Goal: Communication & Community: Connect with others

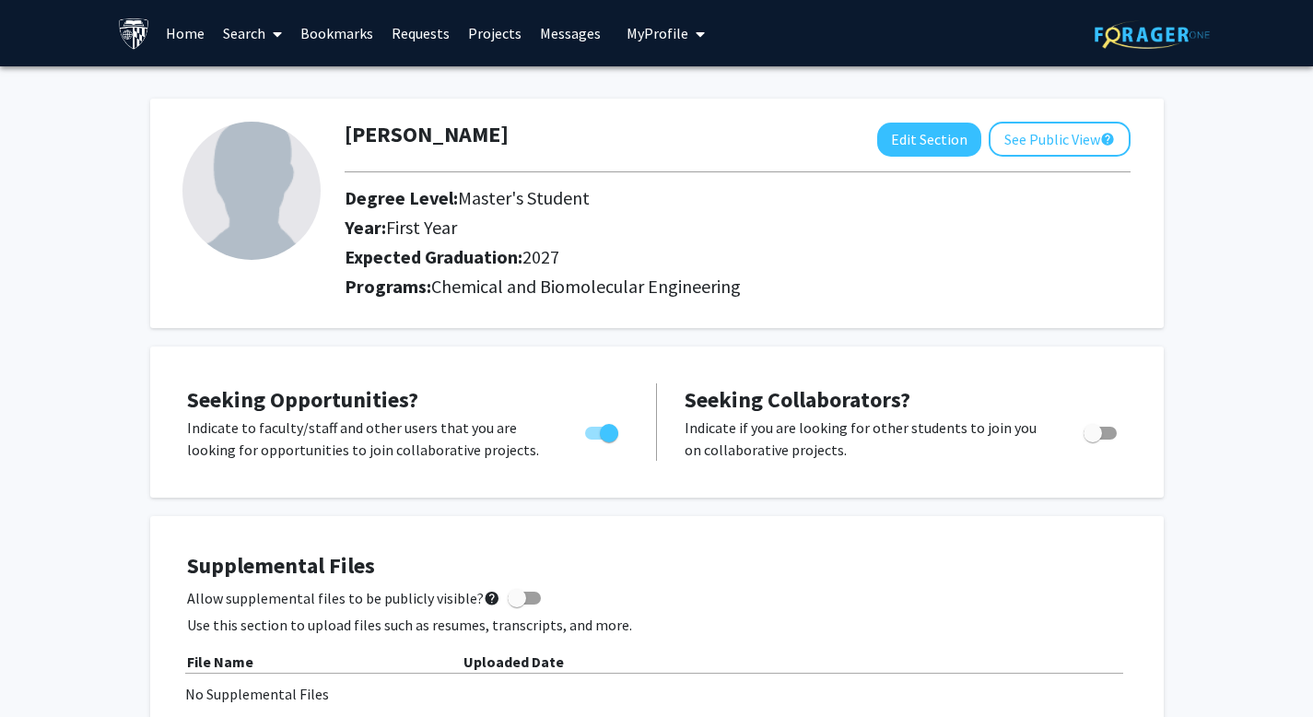
click at [264, 31] on link "Search" at bounding box center [252, 33] width 77 height 64
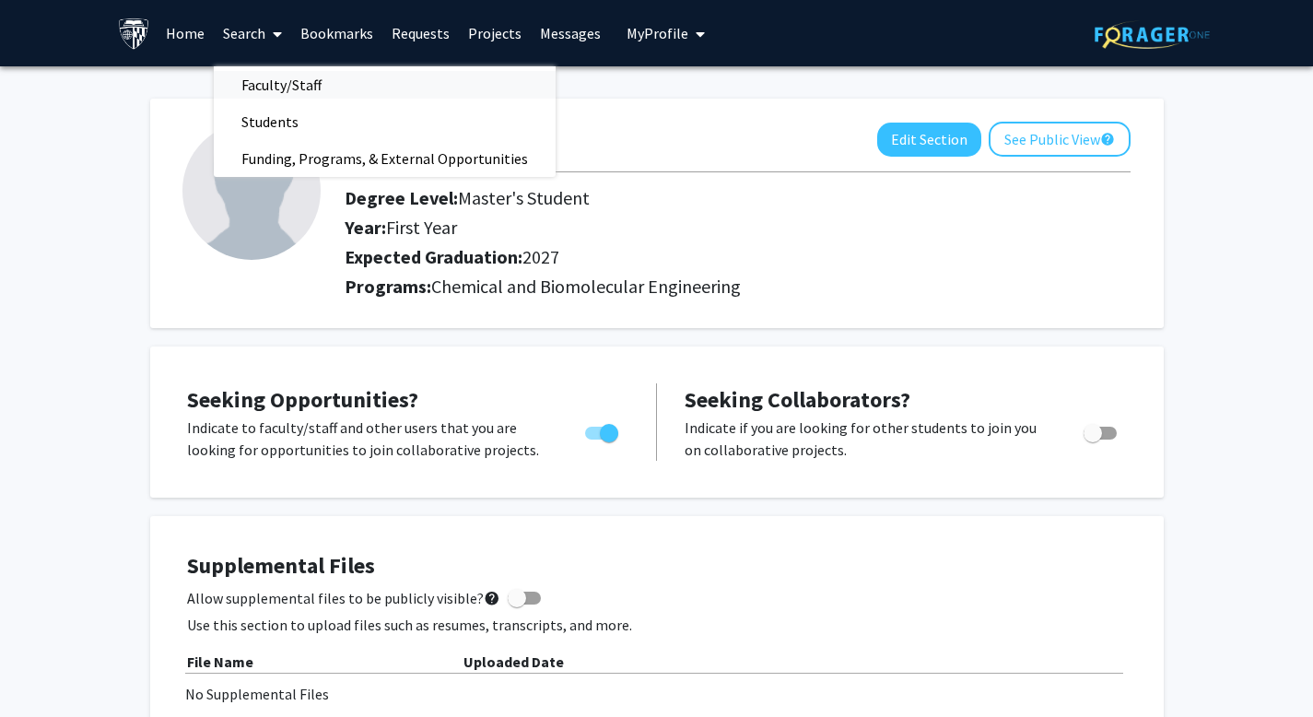
click at [275, 76] on span "Faculty/Staff" at bounding box center [281, 84] width 135 height 37
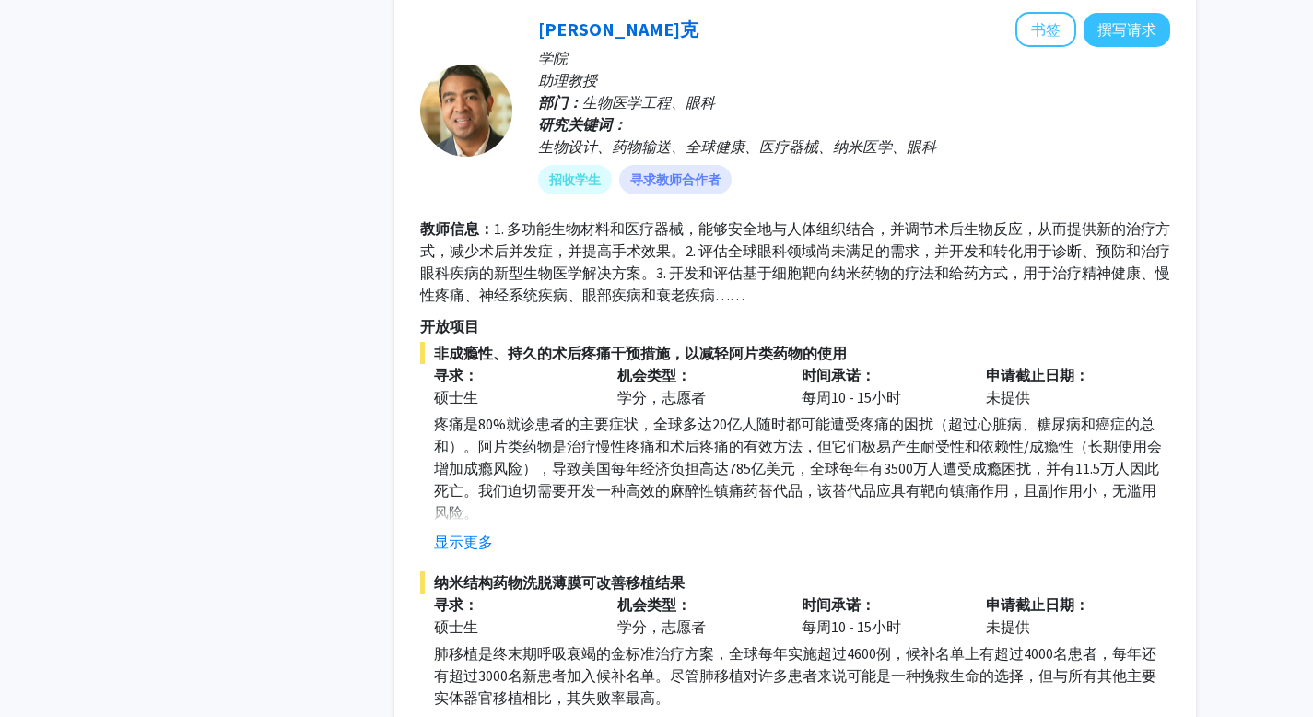
scroll to position [1028, 0]
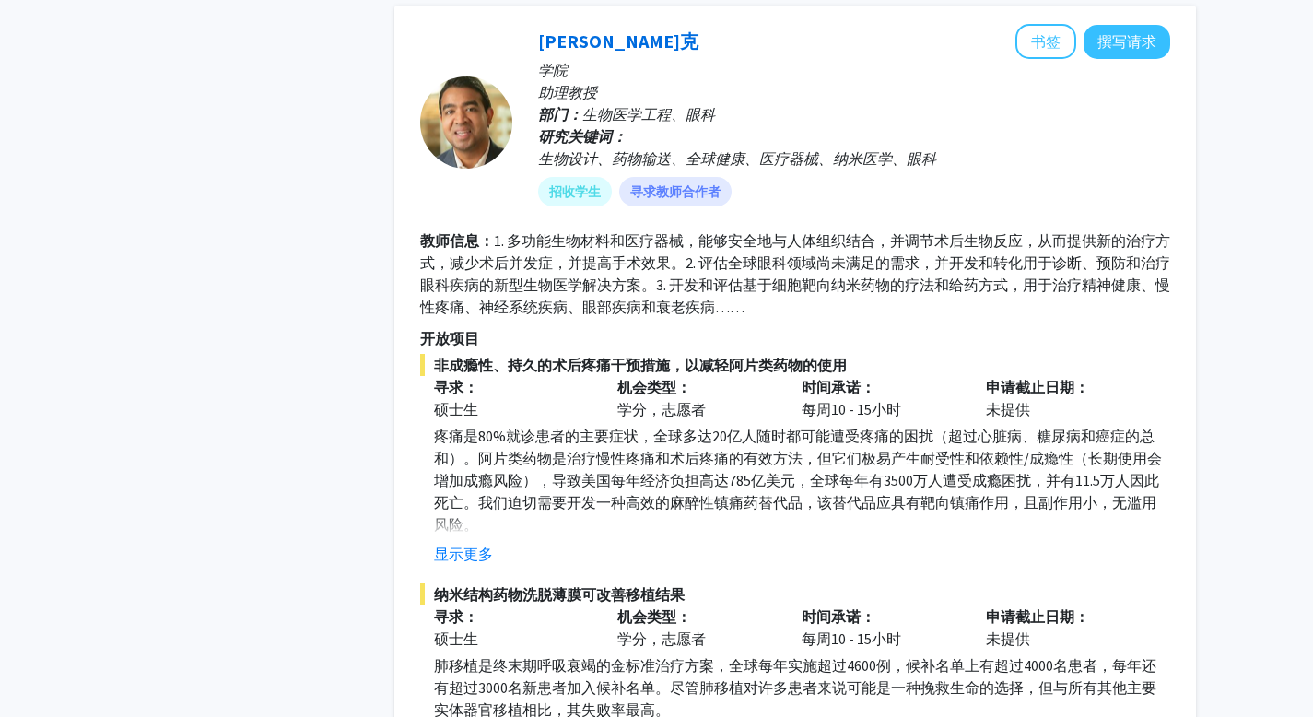
click at [610, 56] on div "[PERSON_NAME]克 书签 撰写请求" at bounding box center [854, 41] width 632 height 35
click at [610, 47] on font "[PERSON_NAME]克" at bounding box center [618, 40] width 160 height 23
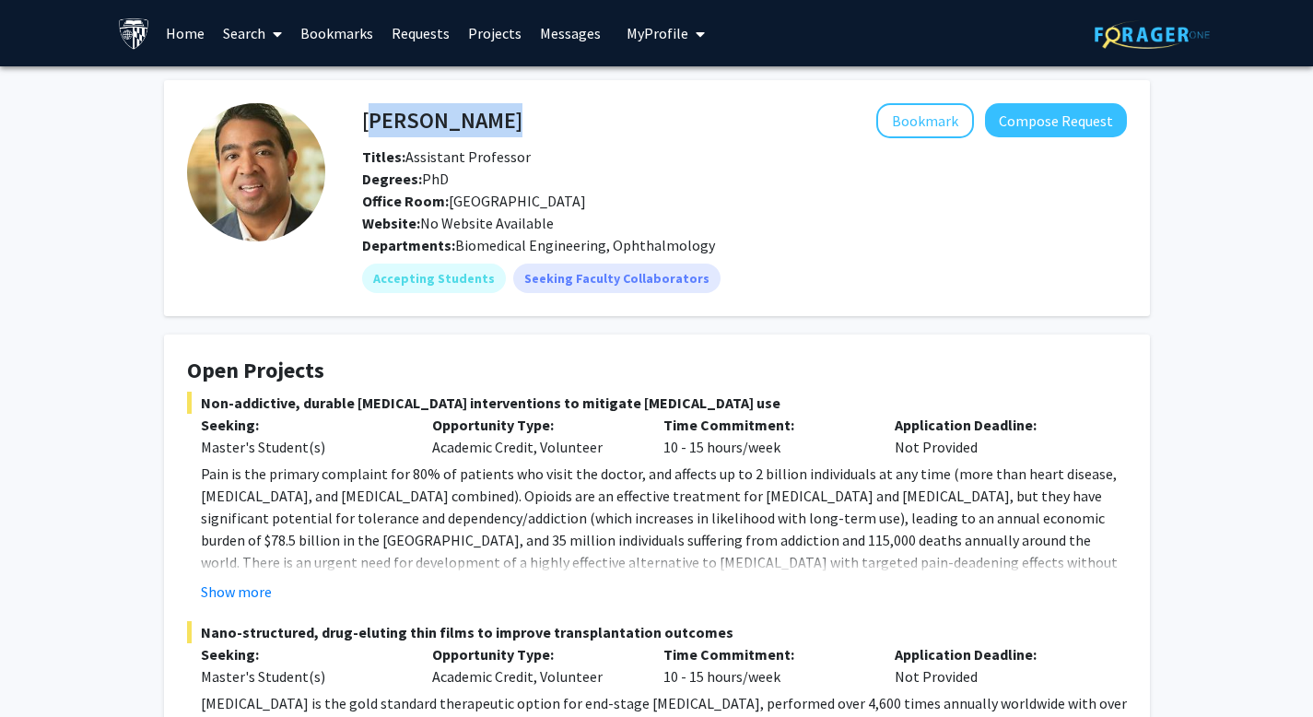
drag, startPoint x: 494, startPoint y: 118, endPoint x: 367, endPoint y: 123, distance: 127.3
click at [367, 123] on div "[PERSON_NAME] Bookmark Compose Request" at bounding box center [744, 120] width 792 height 35
copy h4 "[PERSON_NAME]"
click at [1080, 134] on button "Compose Request" at bounding box center [1056, 120] width 142 height 34
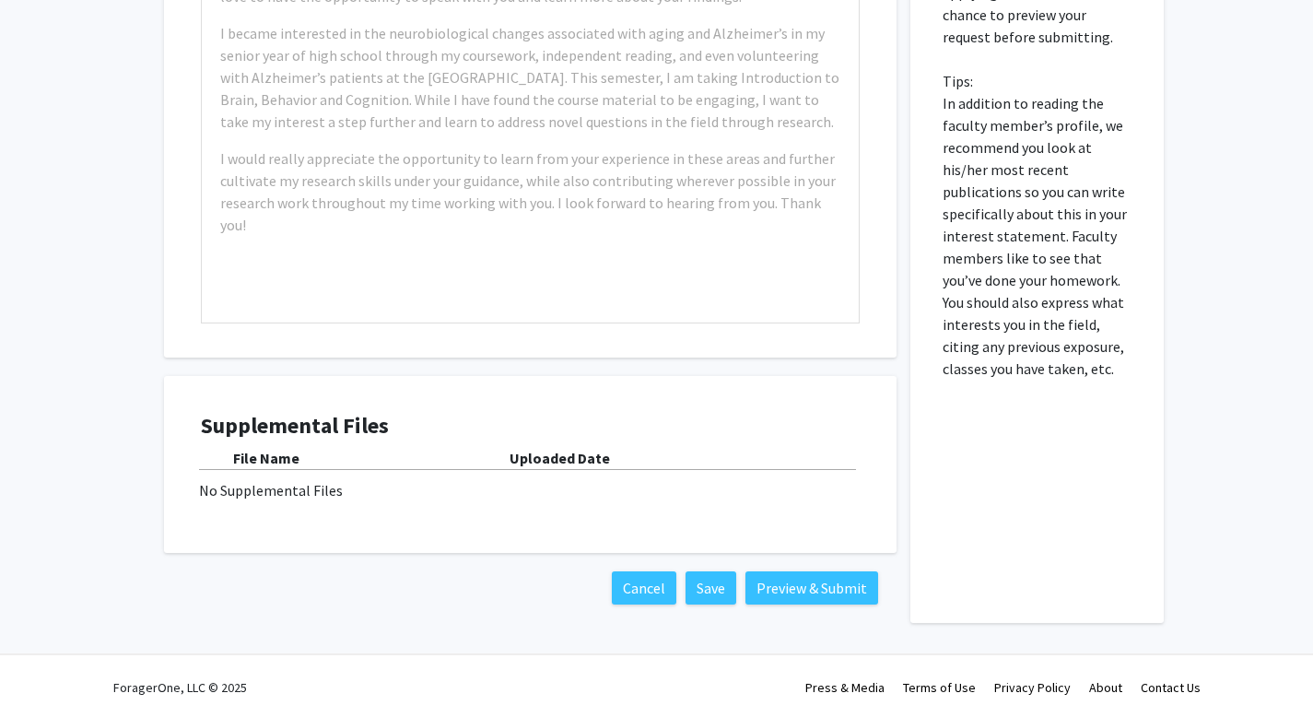
scroll to position [1059, 0]
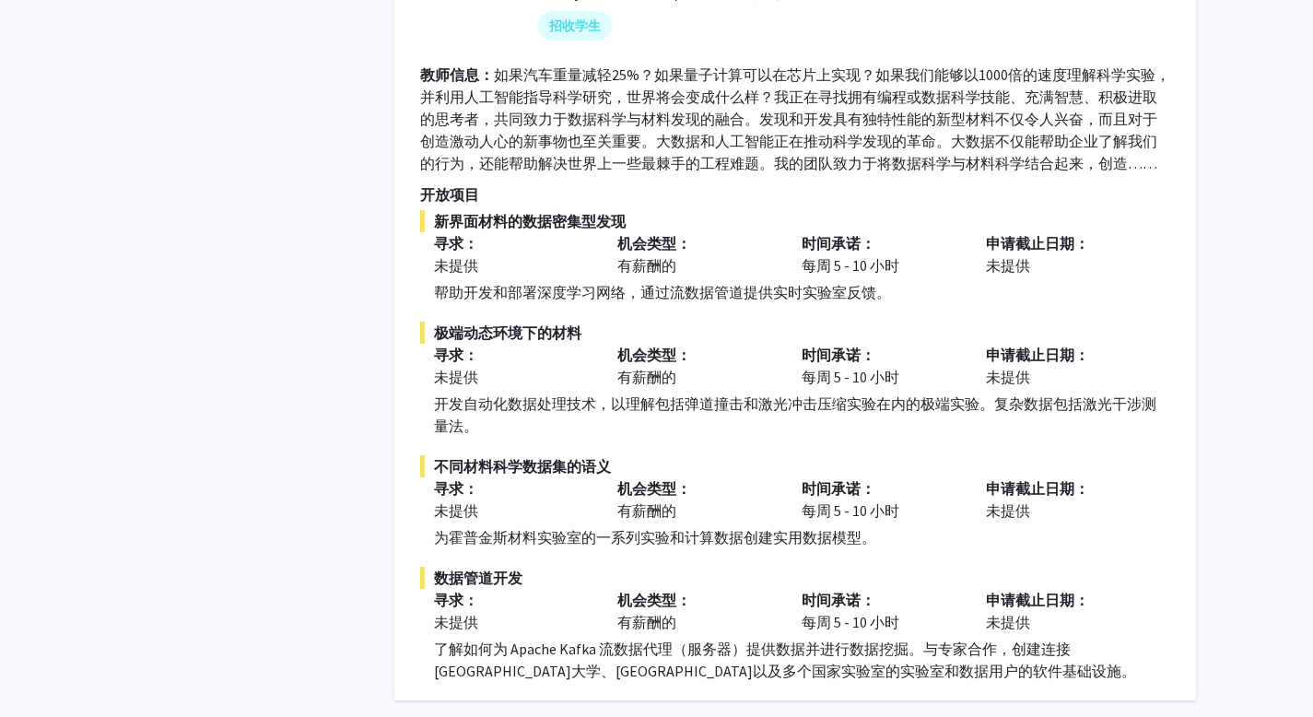
scroll to position [8012, 0]
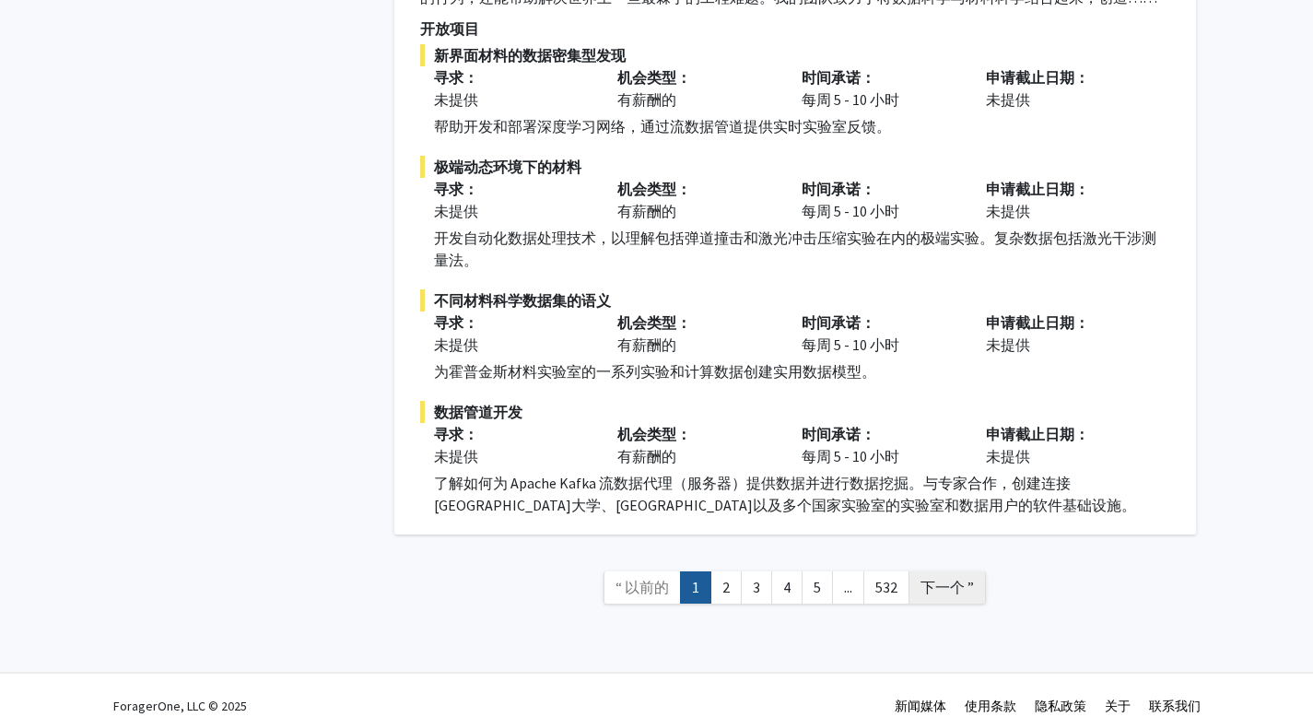
click at [943, 578] on font "下一个 ”" at bounding box center [946, 587] width 53 height 18
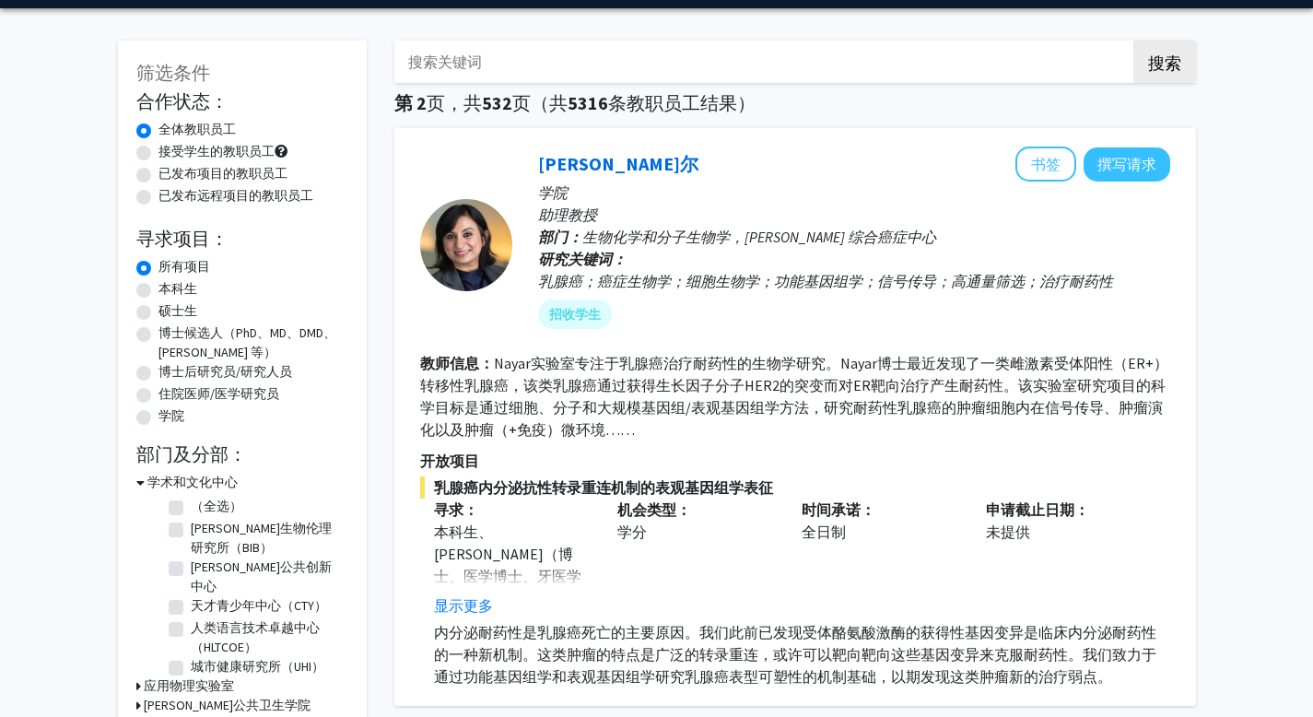
scroll to position [59, 0]
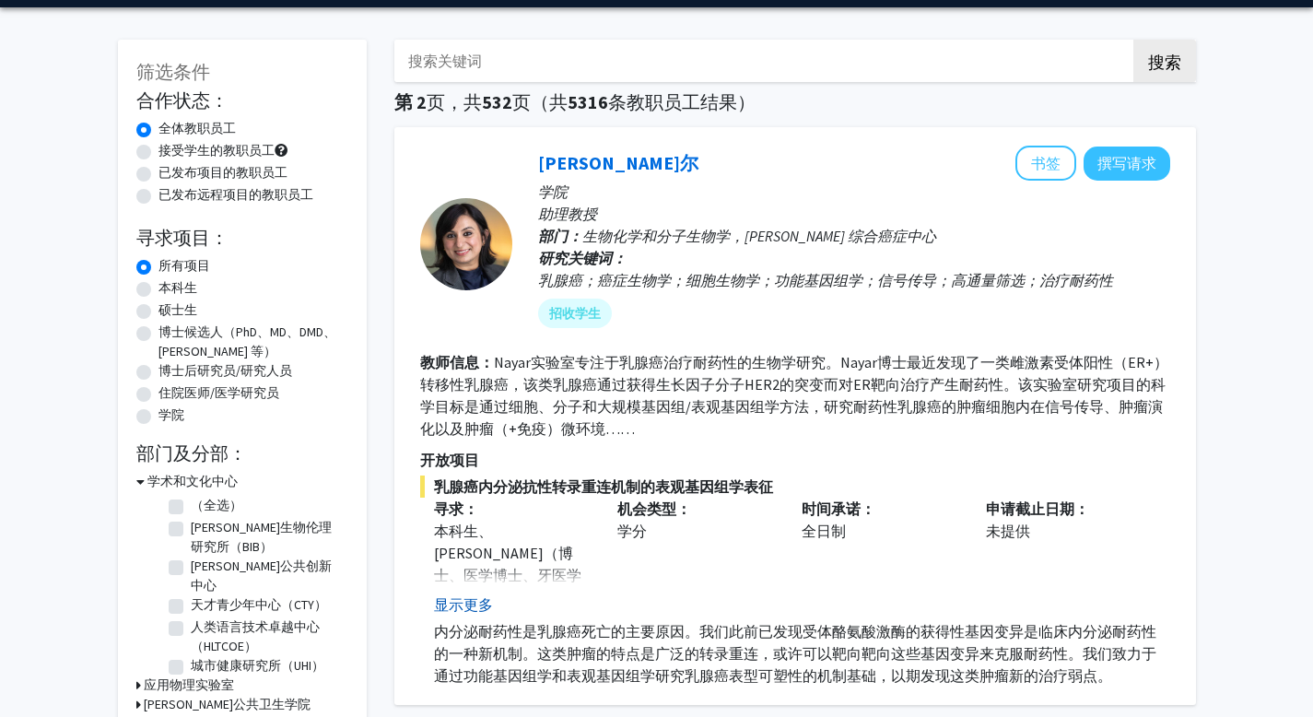
click at [465, 613] on font "显示更多" at bounding box center [463, 604] width 59 height 18
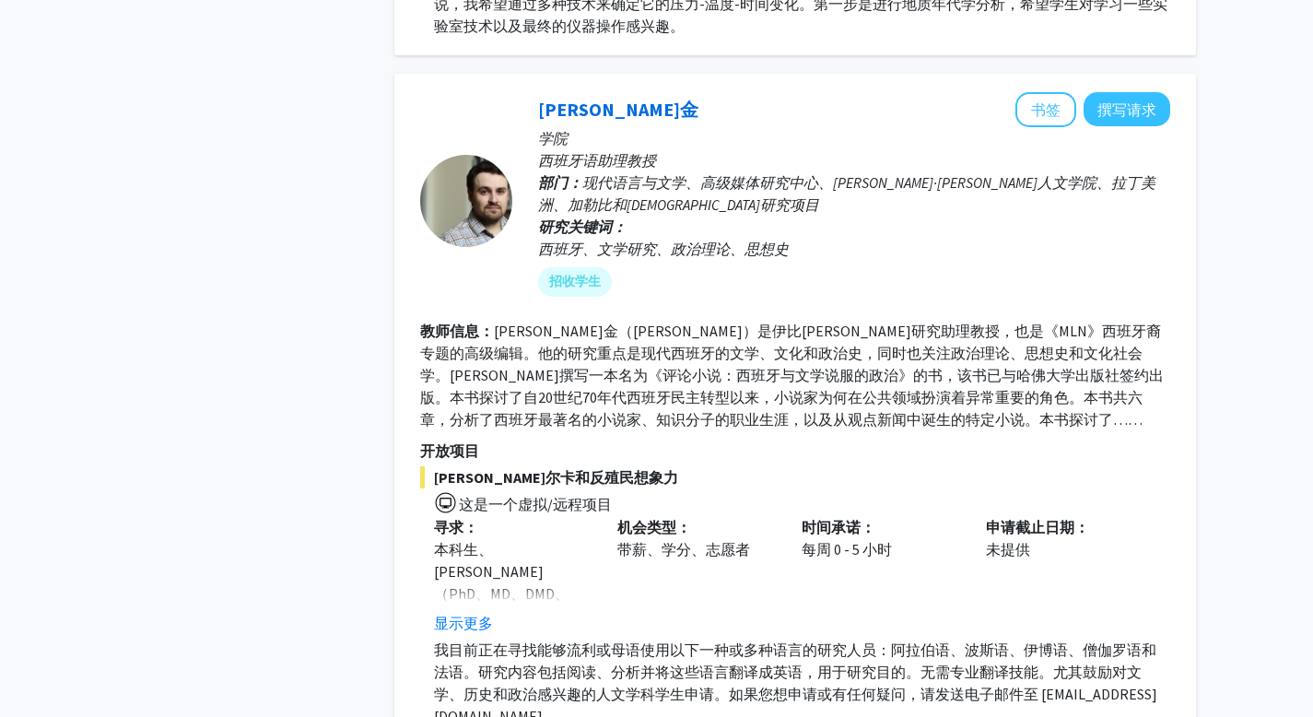
scroll to position [3921, 0]
